Goal: Information Seeking & Learning: Learn about a topic

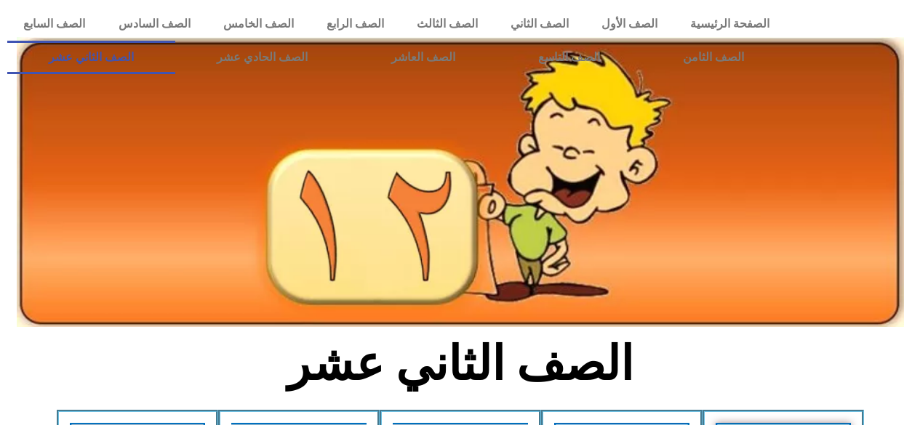
scroll to position [669, 0]
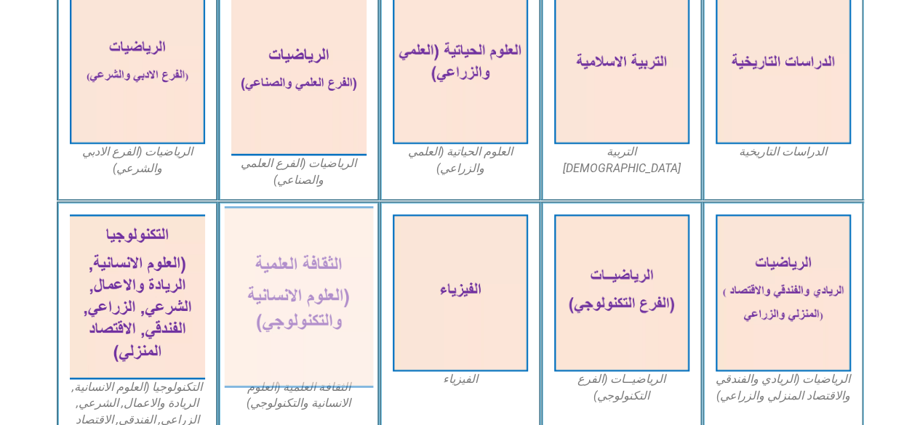
click at [330, 310] on img at bounding box center [298, 298] width 149 height 182
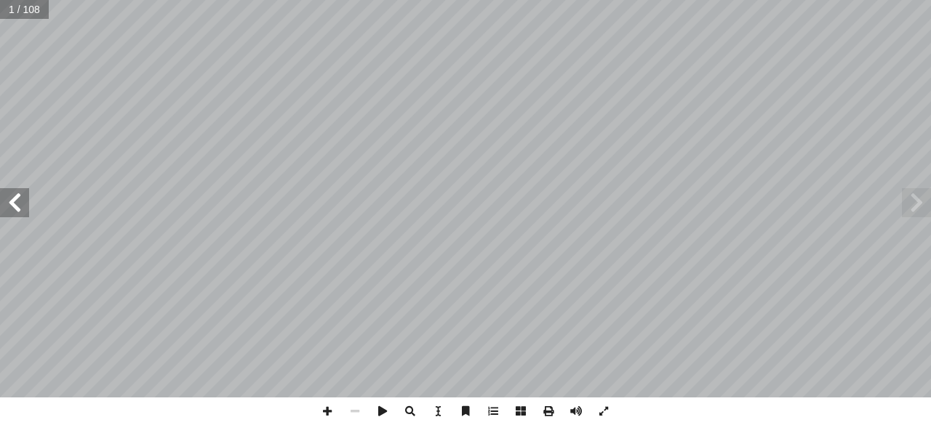
click at [15, 213] on span at bounding box center [14, 202] width 29 height 29
click at [17, 204] on span at bounding box center [14, 202] width 29 height 29
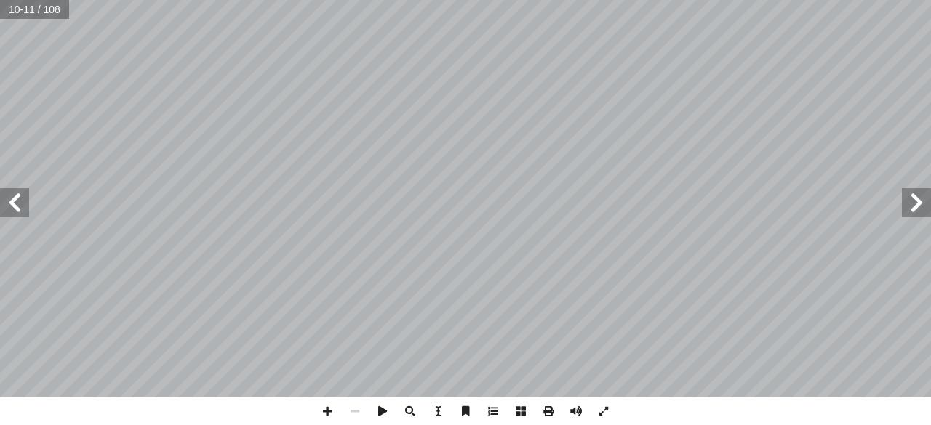
click at [918, 215] on span at bounding box center [916, 202] width 29 height 29
click at [617, 96] on html "الصفحة الرئيسية الصف الأول الصف الثاني الصف الثالث الصف الرابع الصف الخامس الصف…" at bounding box center [465, 48] width 931 height 96
click at [14, 197] on span at bounding box center [14, 202] width 29 height 29
click at [914, 209] on span at bounding box center [916, 202] width 29 height 29
click at [19, 201] on span at bounding box center [14, 202] width 29 height 29
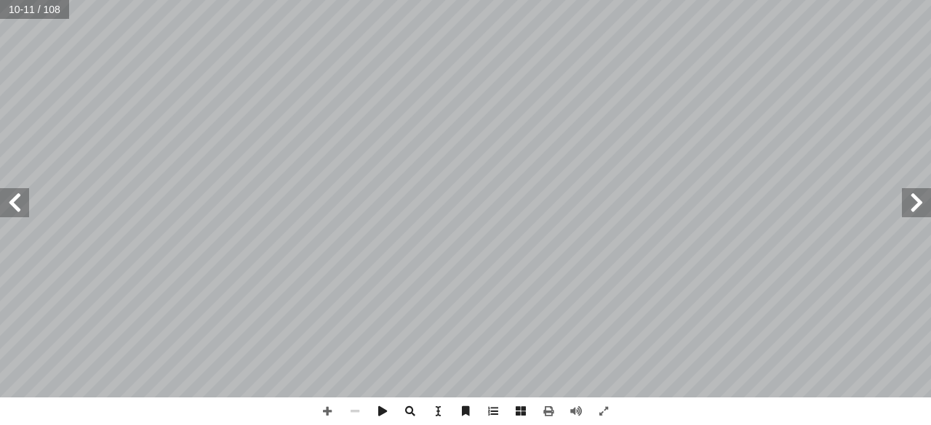
click at [19, 201] on span at bounding box center [14, 202] width 29 height 29
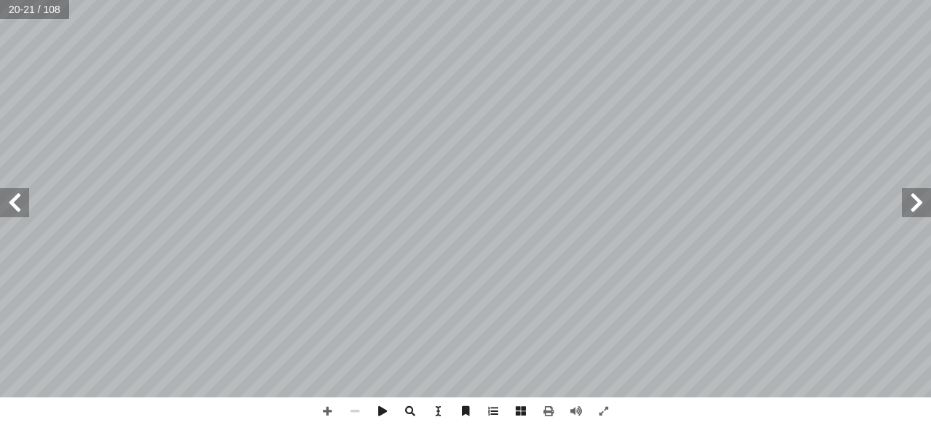
click at [19, 201] on span at bounding box center [14, 202] width 29 height 29
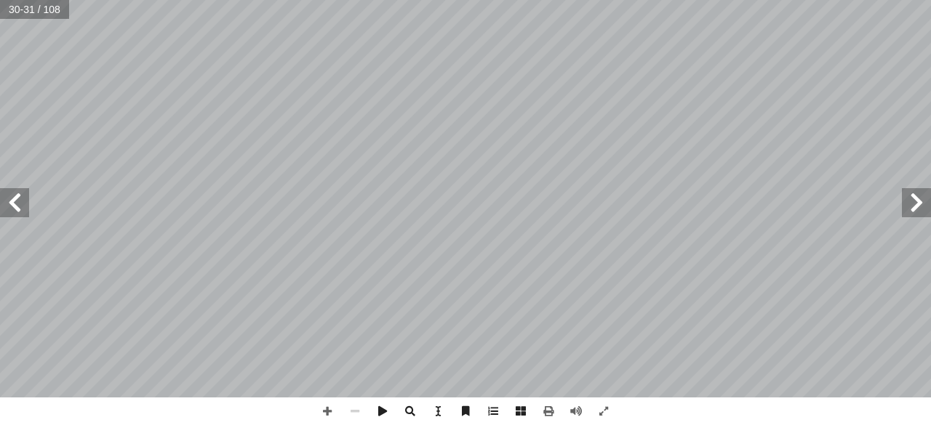
click at [19, 201] on span at bounding box center [14, 202] width 29 height 29
click at [910, 210] on span at bounding box center [916, 202] width 29 height 29
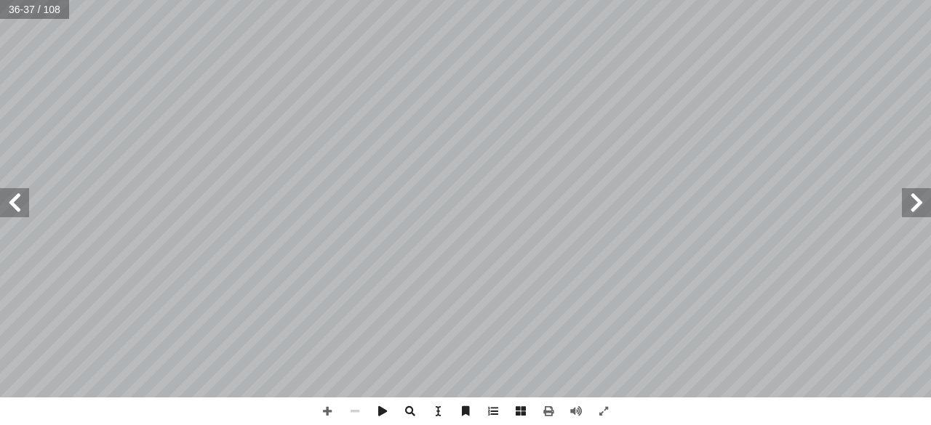
click at [910, 210] on span at bounding box center [916, 202] width 29 height 29
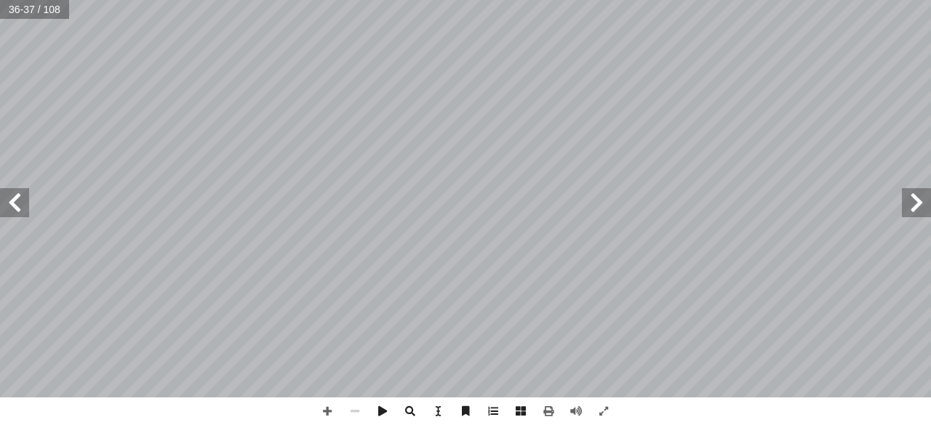
click at [910, 210] on span at bounding box center [916, 202] width 29 height 29
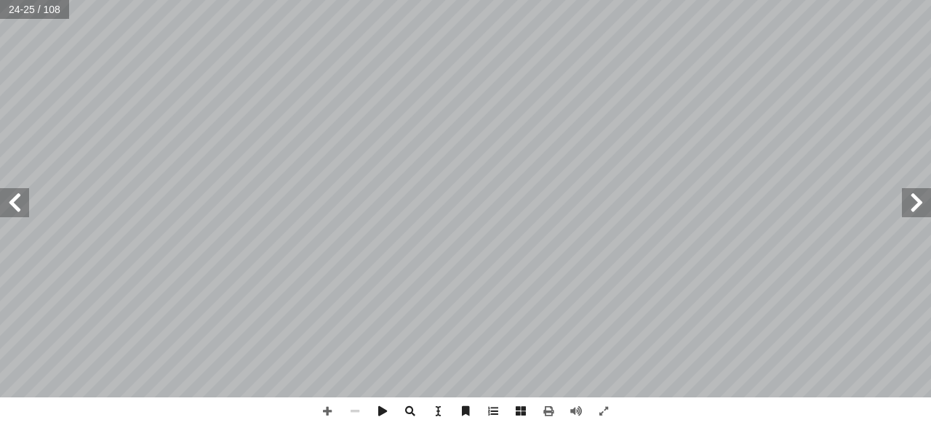
click at [910, 210] on span at bounding box center [916, 202] width 29 height 29
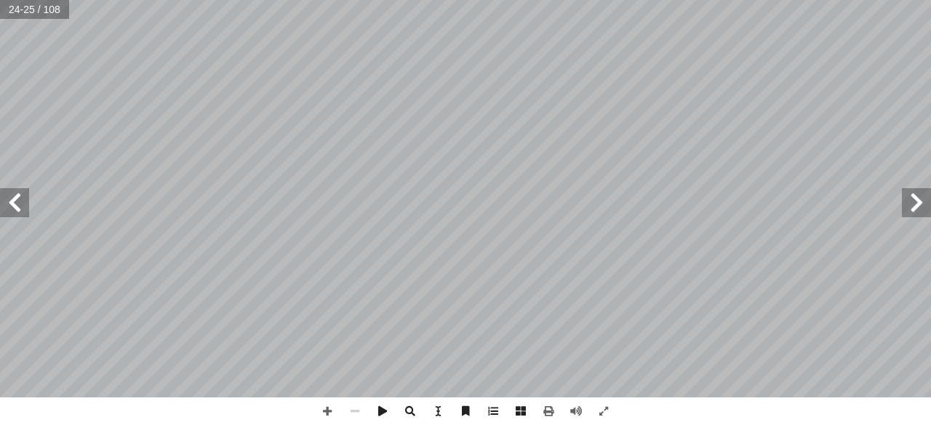
click at [910, 210] on span at bounding box center [916, 202] width 29 height 29
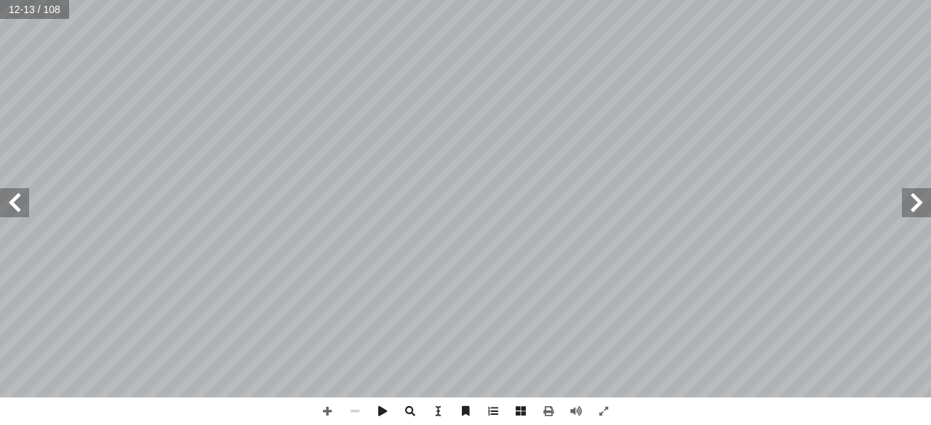
click at [910, 210] on span at bounding box center [916, 202] width 29 height 29
click at [916, 205] on span at bounding box center [916, 202] width 29 height 29
